Goal: Information Seeking & Learning: Check status

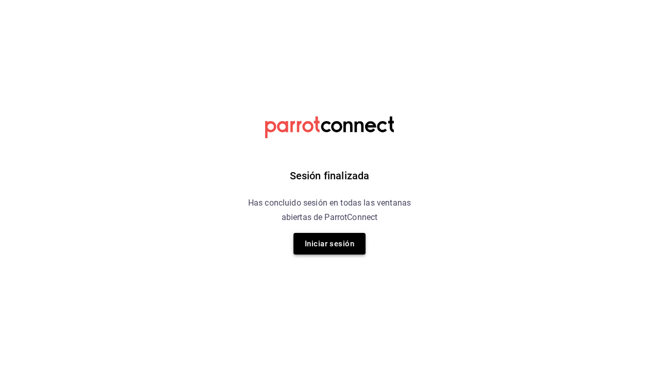
click at [356, 243] on button "Iniciar sesión" at bounding box center [329, 244] width 72 height 22
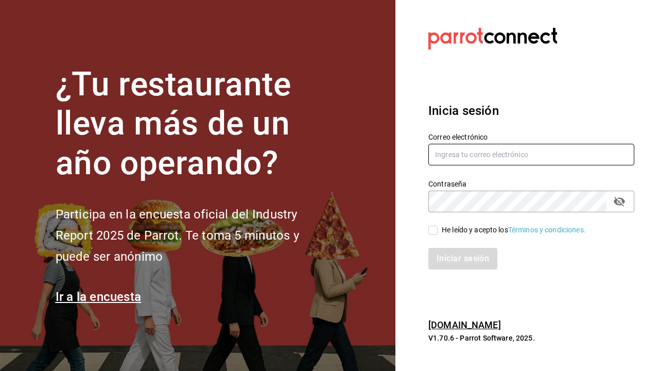
type input "maiamkappa@gmail.com"
click at [434, 230] on input "He leído y acepto los Términos y condiciones." at bounding box center [432, 229] width 9 height 9
checkbox input "true"
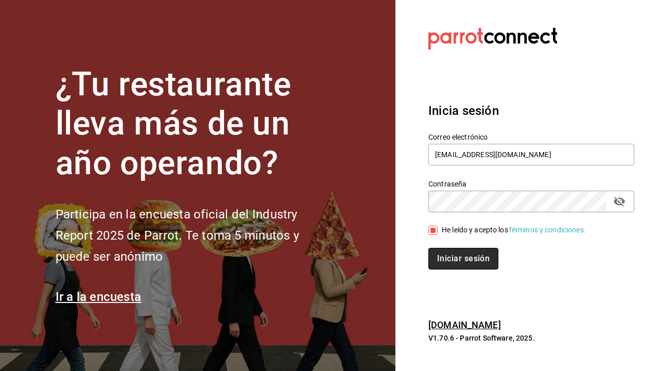
click at [438, 259] on button "Iniciar sesión" at bounding box center [463, 259] width 70 height 22
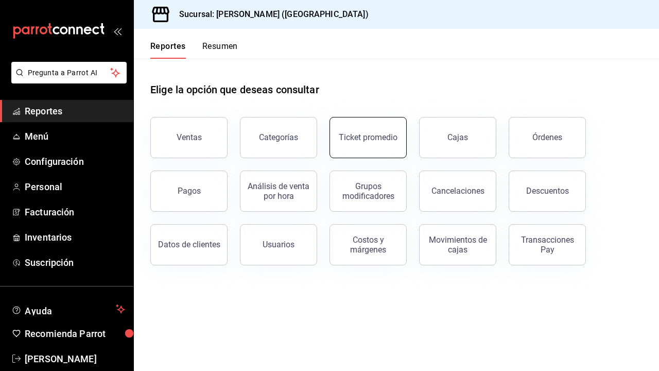
click at [367, 130] on button "Ticket promedio" at bounding box center [367, 137] width 77 height 41
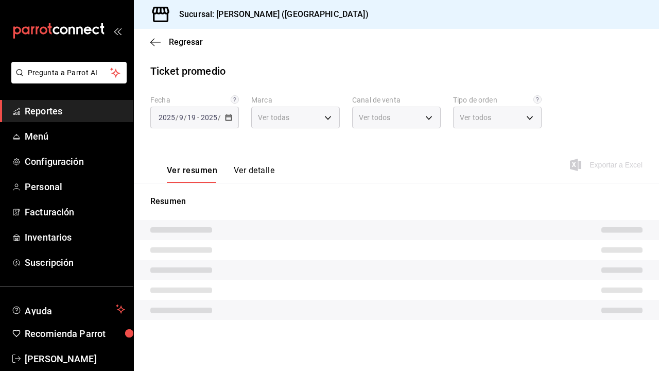
type input "5f60c1fa-4848-4419-84d5-809114a90f2f"
type input "PARROT,UBER_EATS,RAPPI,DIDI_FOOD,ONLINE"
type input "4d4111d7-a6df-440b-ac9c-57f61679a6a5,318b1952-e72e-4a8d-857f-92e0e14d5d95,50c6b…"
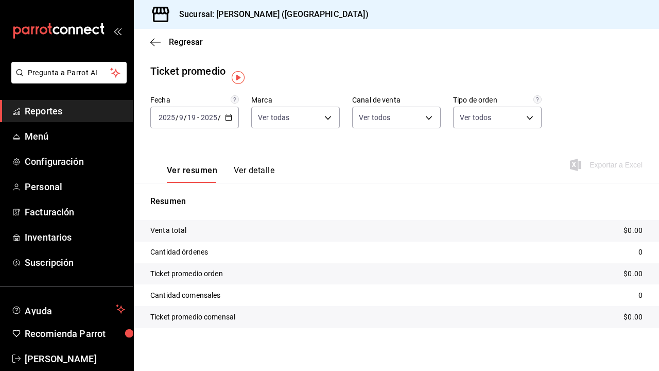
click at [214, 114] on input "2025" at bounding box center [208, 117] width 17 height 8
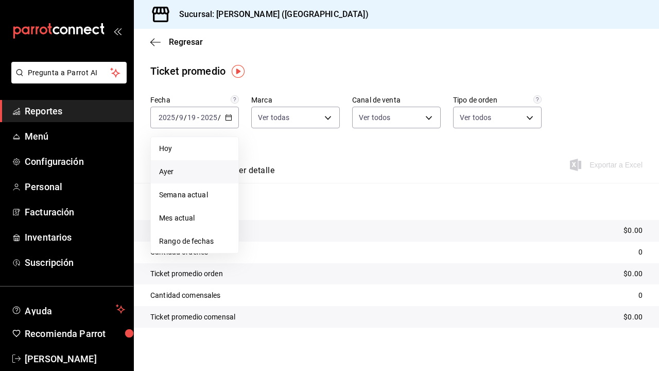
click at [186, 175] on span "Ayer" at bounding box center [194, 171] width 71 height 11
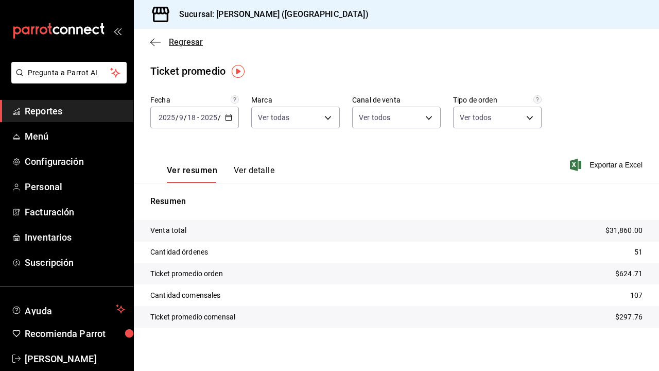
click at [154, 46] on icon "button" at bounding box center [155, 42] width 10 height 9
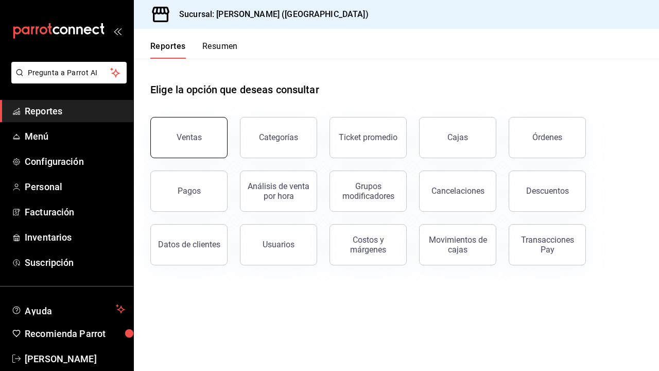
click at [180, 138] on div "Ventas" at bounding box center [189, 137] width 25 height 10
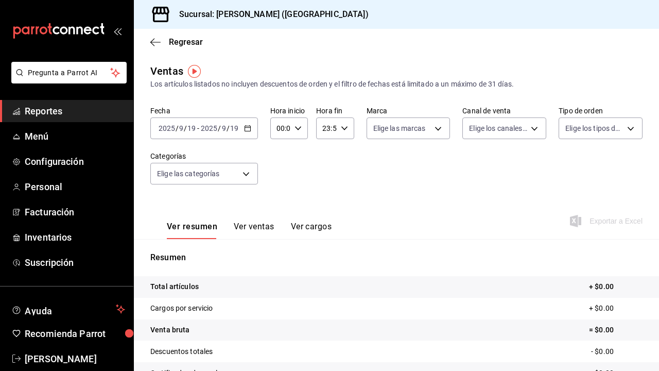
click at [202, 133] on div "[DATE] [DATE] - [DATE] [DATE]" at bounding box center [204, 128] width 108 height 22
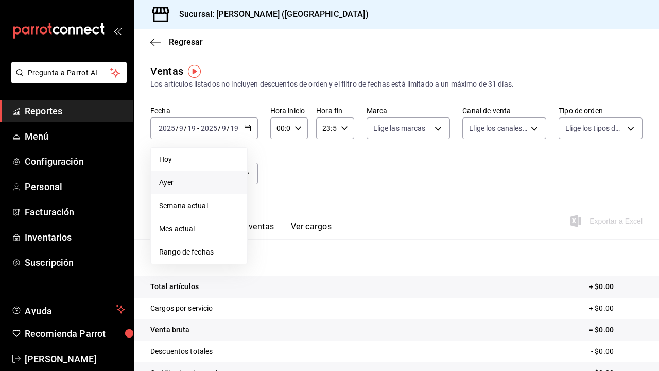
click at [190, 183] on span "Ayer" at bounding box center [199, 182] width 80 height 11
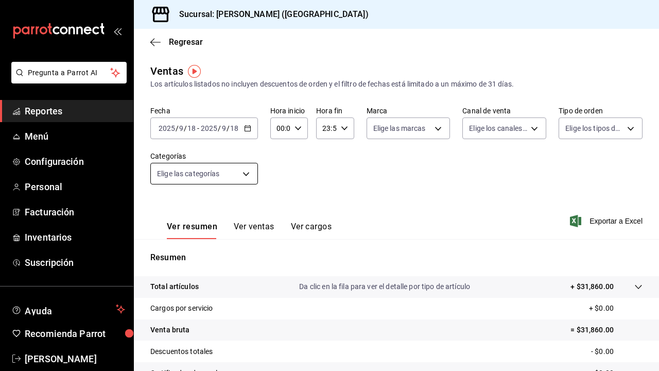
click at [233, 176] on body "Pregunta a Parrot AI Reportes Menú Configuración Personal Facturación Inventari…" at bounding box center [329, 185] width 659 height 371
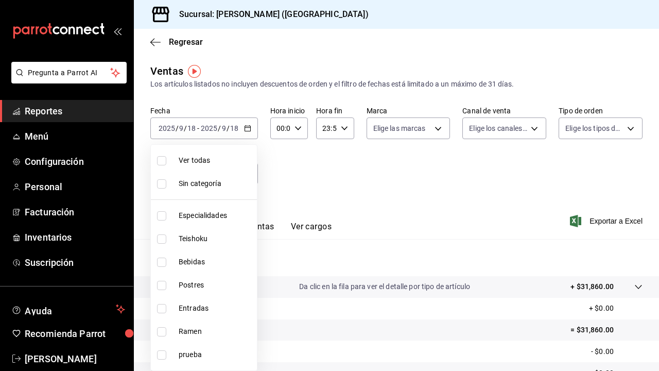
click at [219, 219] on span "Especialidades" at bounding box center [216, 215] width 74 height 11
type input "1208202c-c05a-4274-8ebb-6d861d15a893"
checkbox input "true"
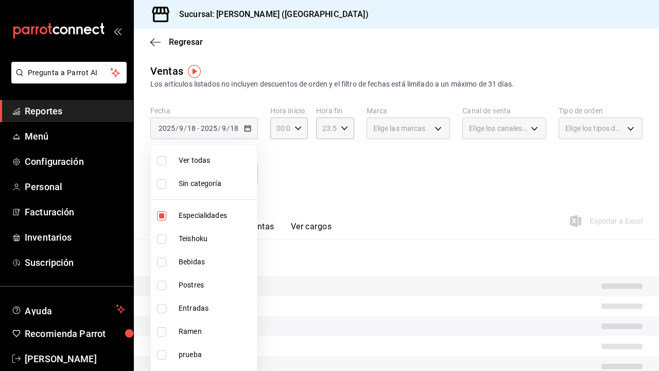
click at [280, 180] on div at bounding box center [329, 185] width 659 height 371
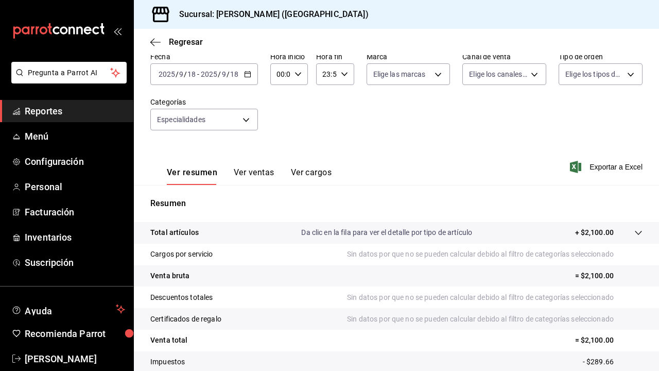
click at [260, 174] on button "Ver ventas" at bounding box center [254, 175] width 41 height 17
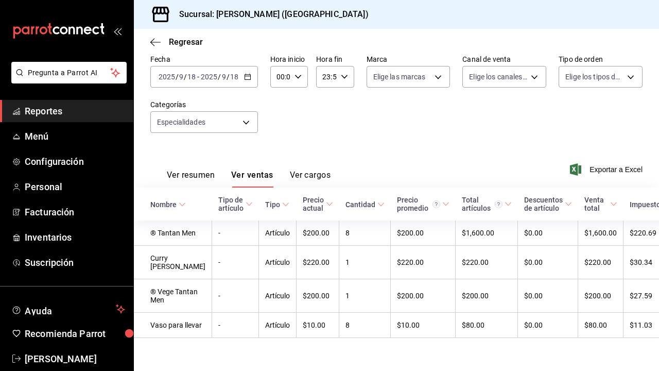
scroll to position [68, 0]
click at [219, 103] on body "Pregunta a Parrot AI Reportes Menú Configuración Personal Facturación Inventari…" at bounding box center [329, 185] width 659 height 371
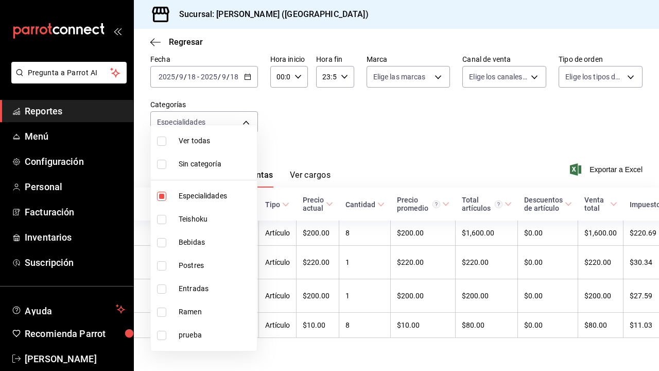
click at [188, 199] on span "Especialidades" at bounding box center [216, 195] width 74 height 11
checkbox input "false"
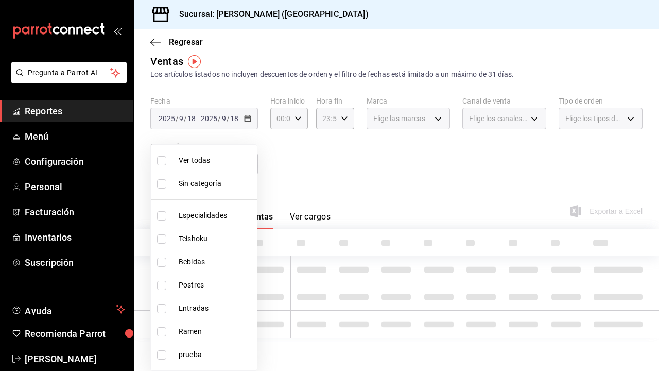
scroll to position [10, 0]
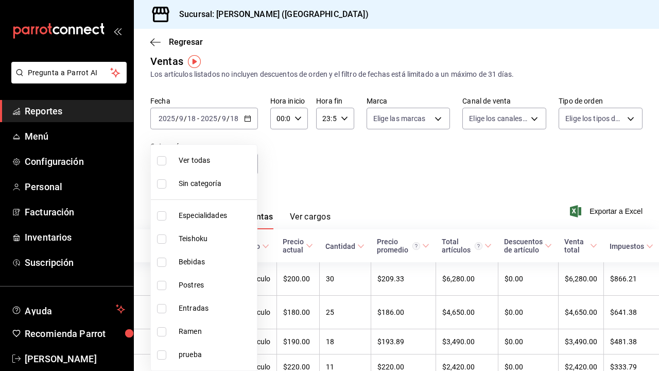
click at [195, 236] on span "Teishoku" at bounding box center [216, 238] width 74 height 11
type input "706114d7-6e8c-46ca-88d5-a7878a8ba1dd"
checkbox input "true"
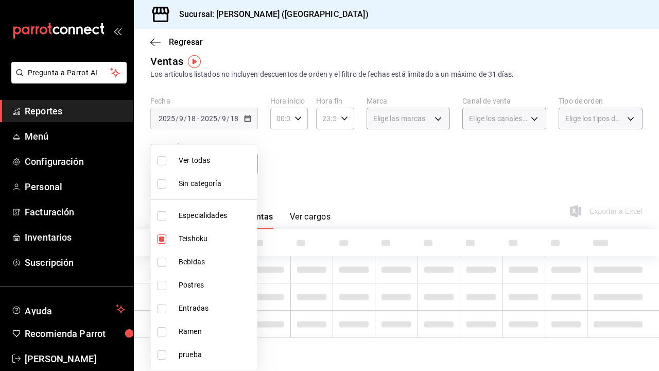
click at [282, 179] on div at bounding box center [329, 185] width 659 height 371
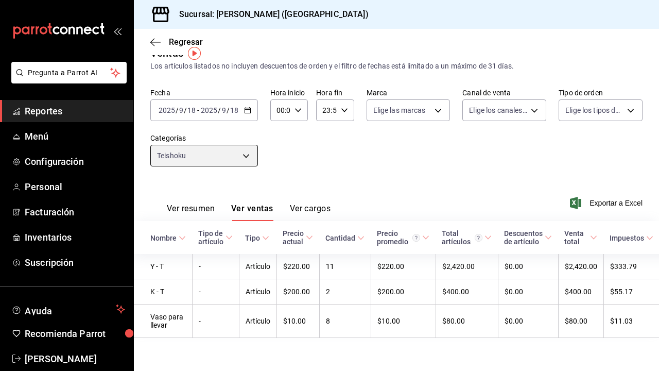
scroll to position [18, 0]
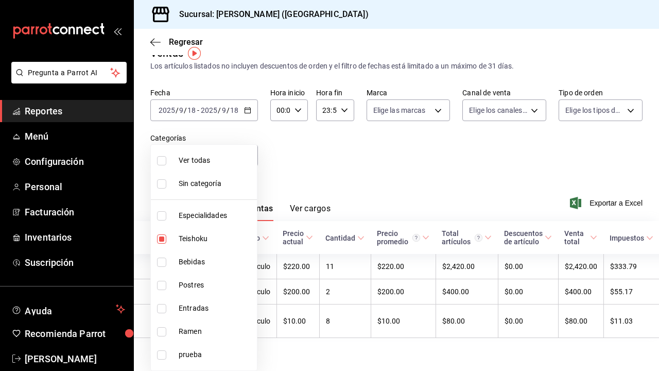
click at [237, 157] on body "Pregunta a Parrot AI Reportes Menú Configuración Personal Facturación Inventari…" at bounding box center [329, 185] width 659 height 371
click at [194, 242] on span "Teishoku" at bounding box center [216, 238] width 74 height 11
checkbox input "false"
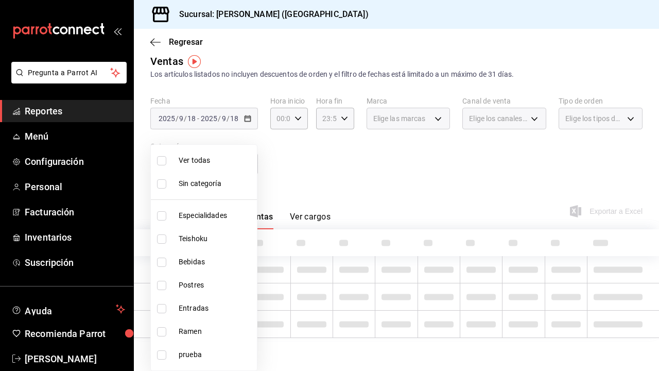
click at [196, 266] on span "Bebidas" at bounding box center [216, 261] width 74 height 11
type input "a96102dc-6fdb-4e1e-bc25-0303fa0760da"
checkbox input "true"
click at [288, 183] on div at bounding box center [329, 185] width 659 height 371
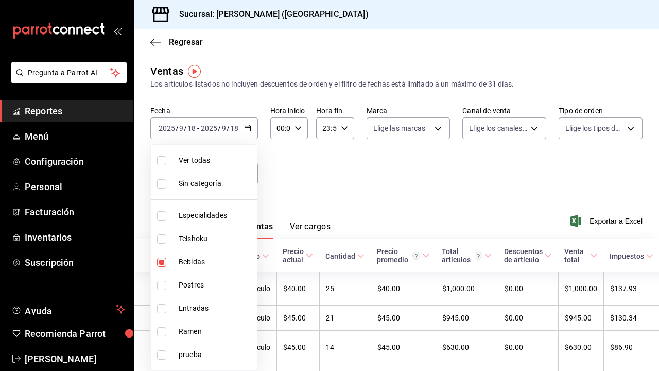
click at [220, 168] on body "Pregunta a Parrot AI Reportes Menú Configuración Personal Facturación Inventari…" at bounding box center [329, 185] width 659 height 371
click at [209, 261] on span "Bebidas" at bounding box center [216, 261] width 74 height 11
checkbox input "false"
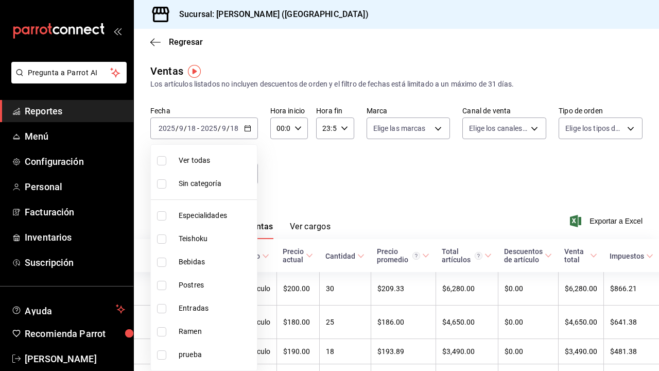
click at [204, 285] on span "Postres" at bounding box center [216, 284] width 74 height 11
type input "e9e28c11-e2cf-4064-98a9-bb0984afbfae"
checkbox input "true"
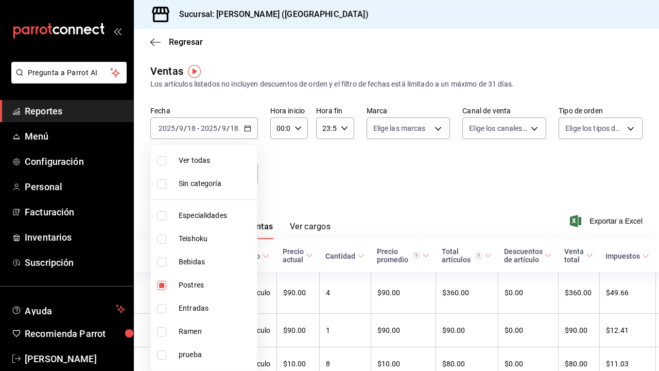
click at [266, 209] on div at bounding box center [329, 185] width 659 height 371
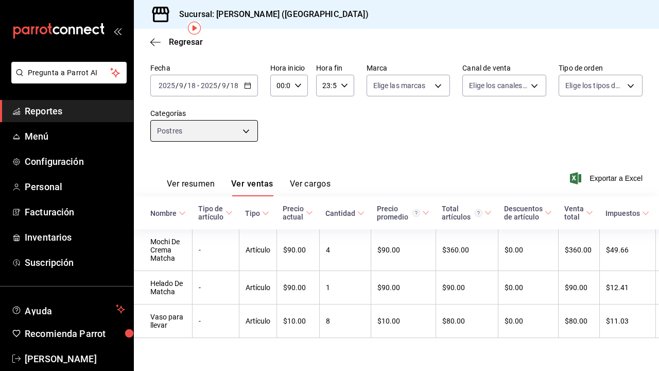
scroll to position [43, 0]
click at [235, 127] on body "Pregunta a Parrot AI Reportes Menú Configuración Personal Facturación Inventari…" at bounding box center [329, 185] width 659 height 371
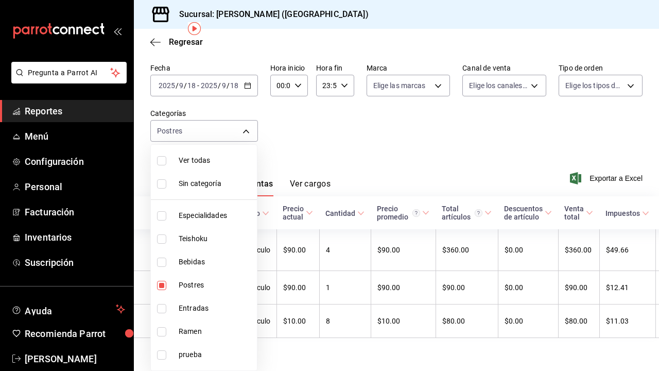
click at [190, 291] on li "Postres" at bounding box center [204, 284] width 106 height 23
checkbox input "false"
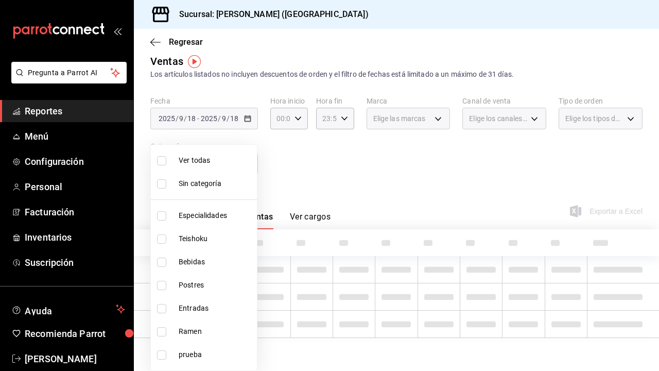
scroll to position [10, 0]
click at [192, 307] on span "Entradas" at bounding box center [216, 308] width 74 height 11
type input "6700a422-c1ee-4555-a66f-4cf6bce255b4"
checkbox input "true"
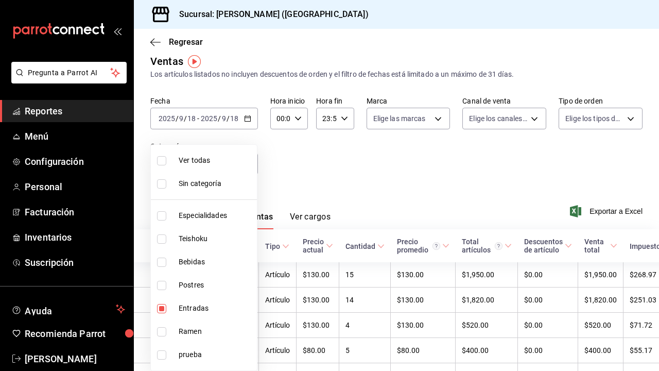
click at [302, 168] on div at bounding box center [329, 185] width 659 height 371
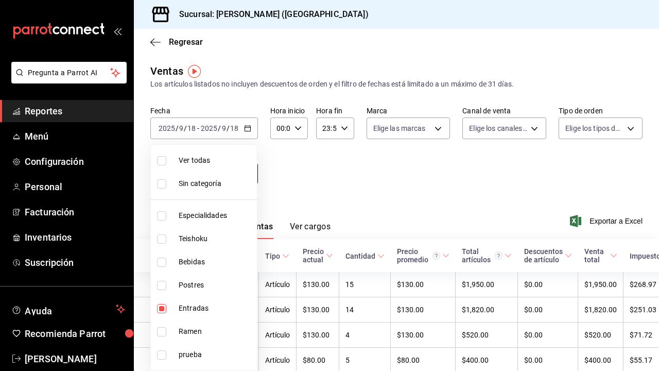
click at [243, 176] on body "Pregunta a Parrot AI Reportes Menú Configuración Personal Facturación Inventari…" at bounding box center [329, 185] width 659 height 371
click at [197, 308] on span "Entradas" at bounding box center [216, 308] width 74 height 11
checkbox input "false"
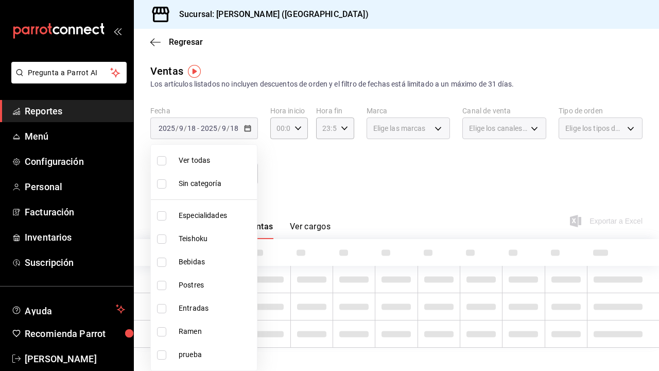
click at [195, 332] on span "Ramen" at bounding box center [216, 331] width 74 height 11
type input "6cc5b05b-0f3a-41c0-8fd4-c21ef2486b47"
checkbox input "true"
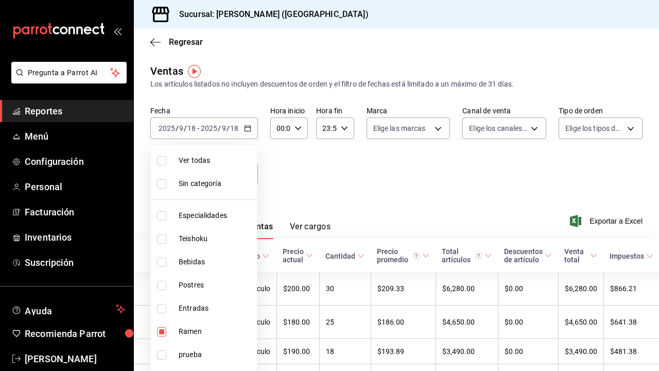
click at [300, 178] on div at bounding box center [329, 185] width 659 height 371
